Goal: Find specific page/section

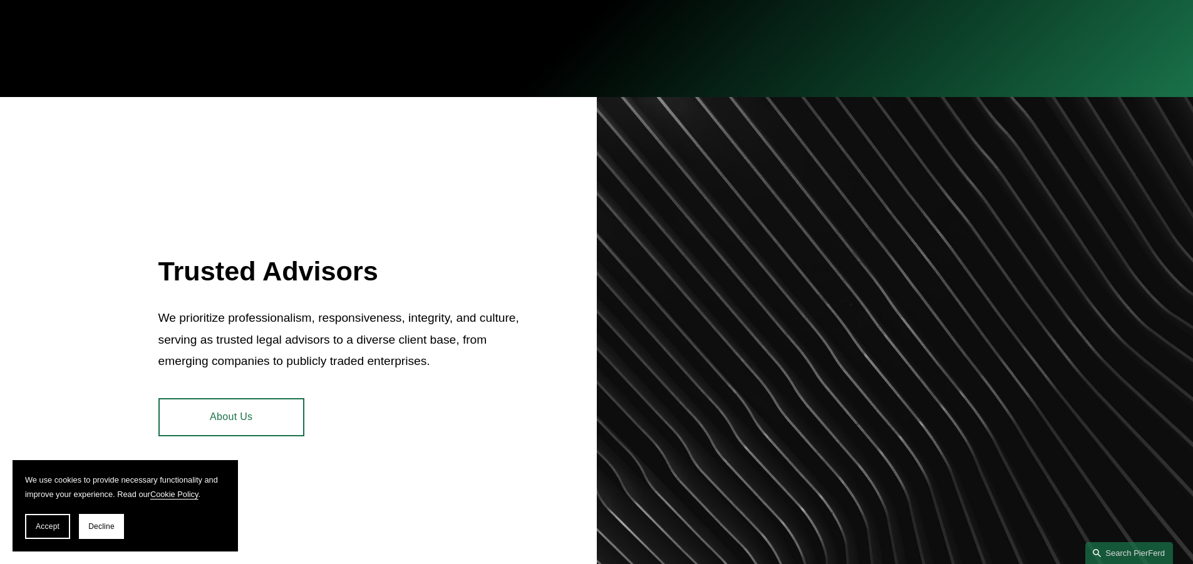
scroll to position [501, 0]
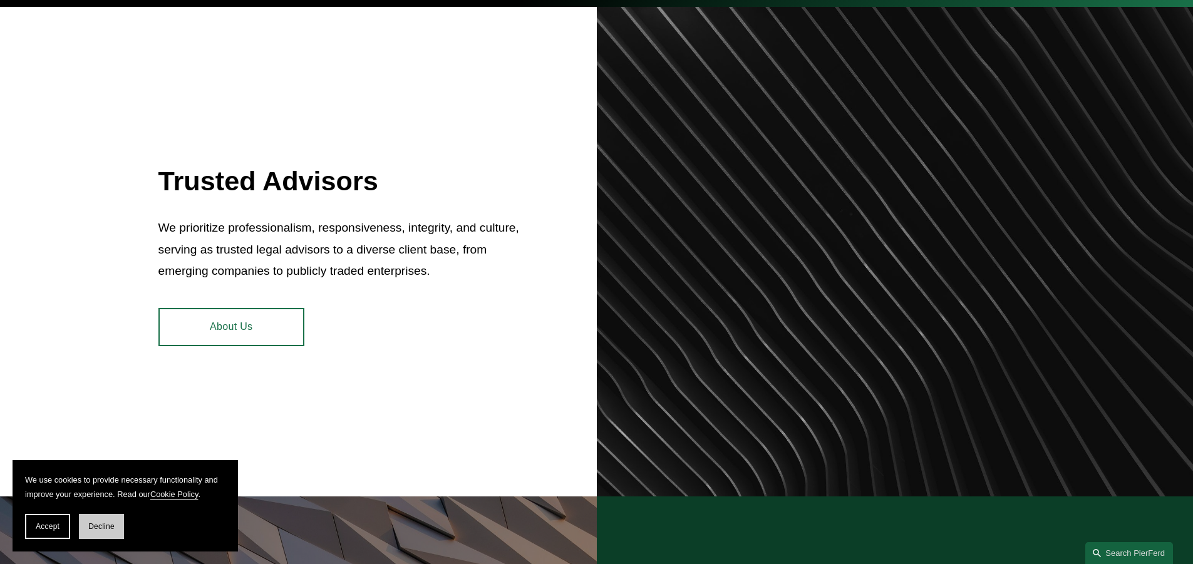
click at [89, 523] on span "Decline" at bounding box center [101, 526] width 26 height 9
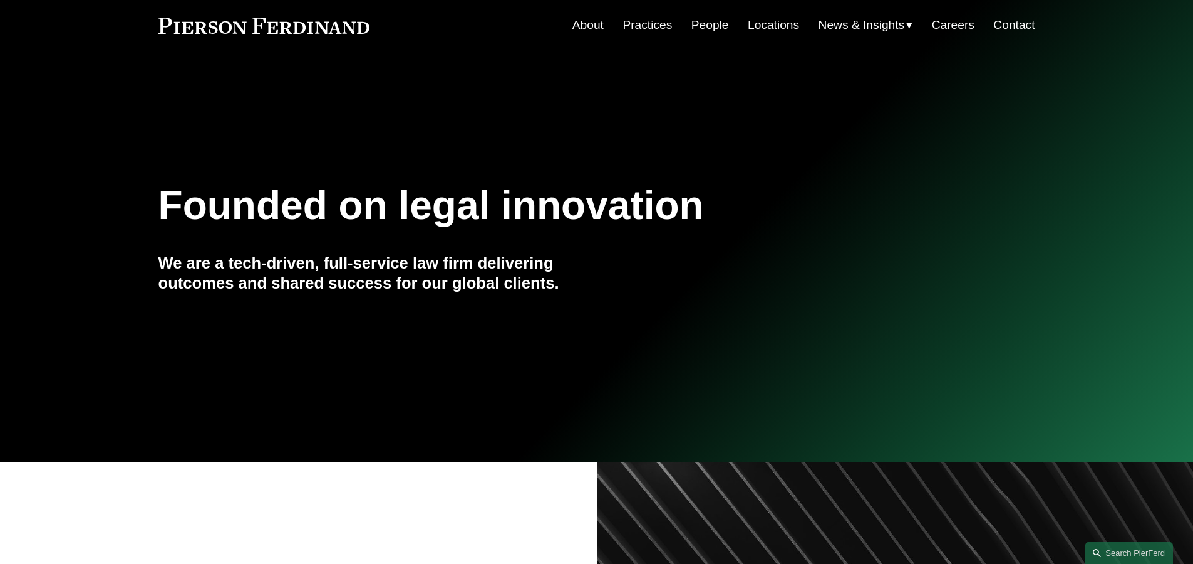
scroll to position [0, 0]
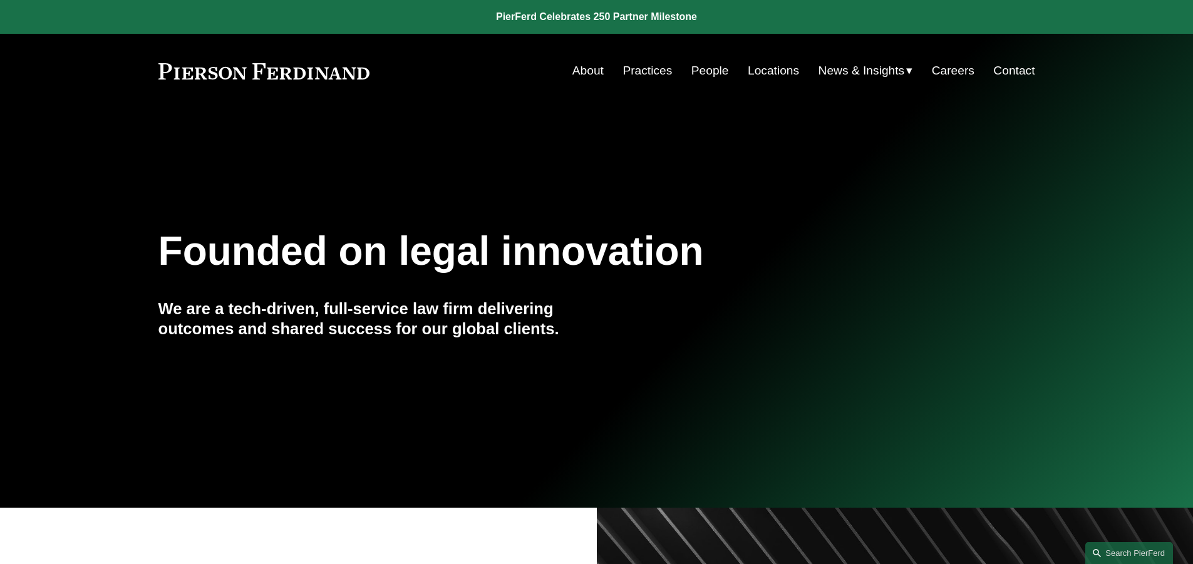
click at [1021, 66] on link "Contact" at bounding box center [1013, 71] width 41 height 24
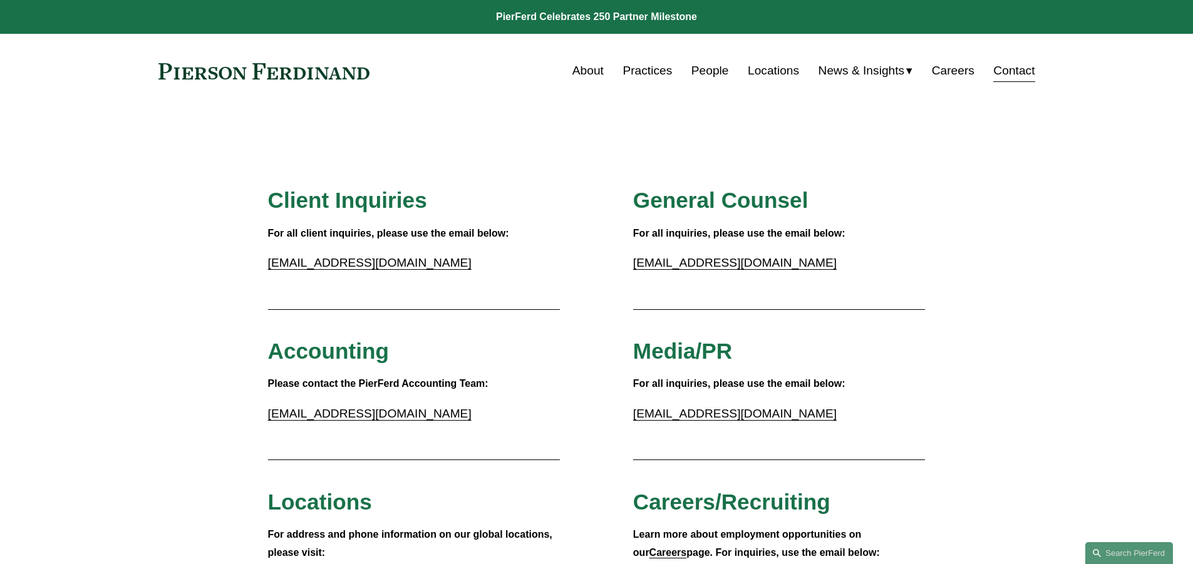
click at [642, 69] on link "Practices" at bounding box center [646, 71] width 49 height 24
